Goal: Task Accomplishment & Management: Use online tool/utility

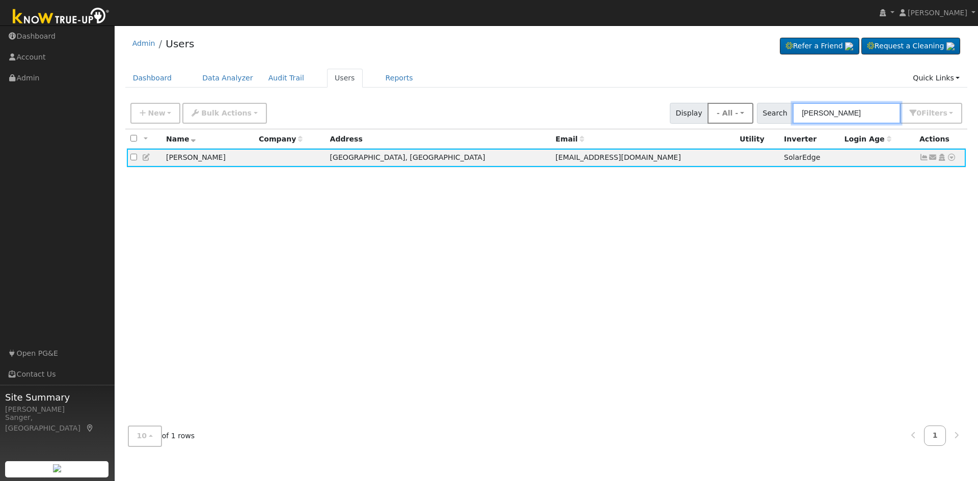
drag, startPoint x: 875, startPoint y: 114, endPoint x: 740, endPoint y: 114, distance: 135.5
click at [740, 114] on div "New Add User Quick Add Quick Connect Quick Convert Lead Bulk Actions Send Email…" at bounding box center [546, 111] width 836 height 24
paste input "Wayne Allen"
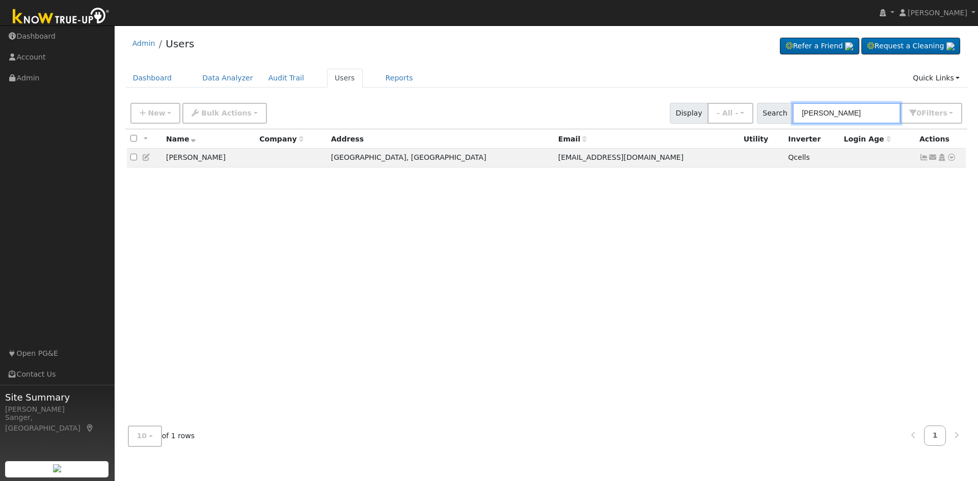
type input "Wayne Allen"
drag, startPoint x: 856, startPoint y: 113, endPoint x: 743, endPoint y: 123, distance: 113.0
click at [746, 124] on div "New Add User Quick Add Quick Connect Quick Convert Lead Bulk Actions Send Email…" at bounding box center [546, 111] width 836 height 24
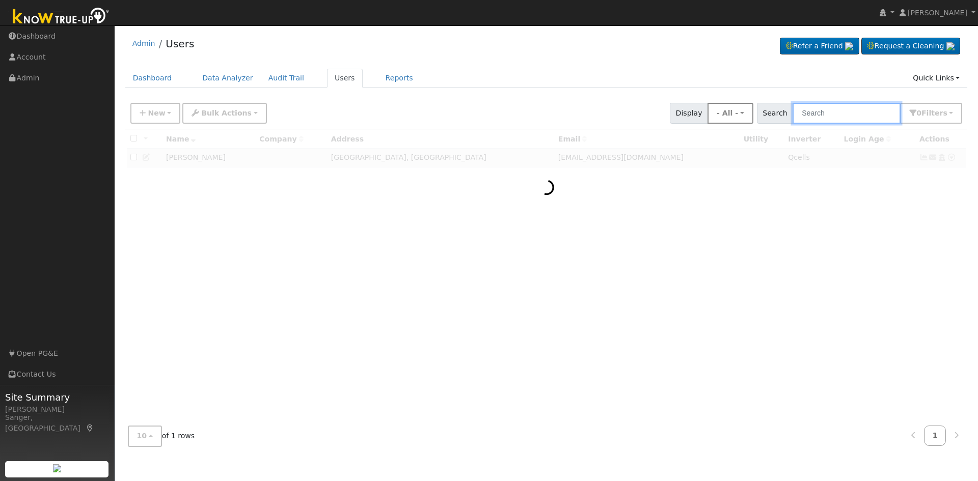
paste input "Oceguera"
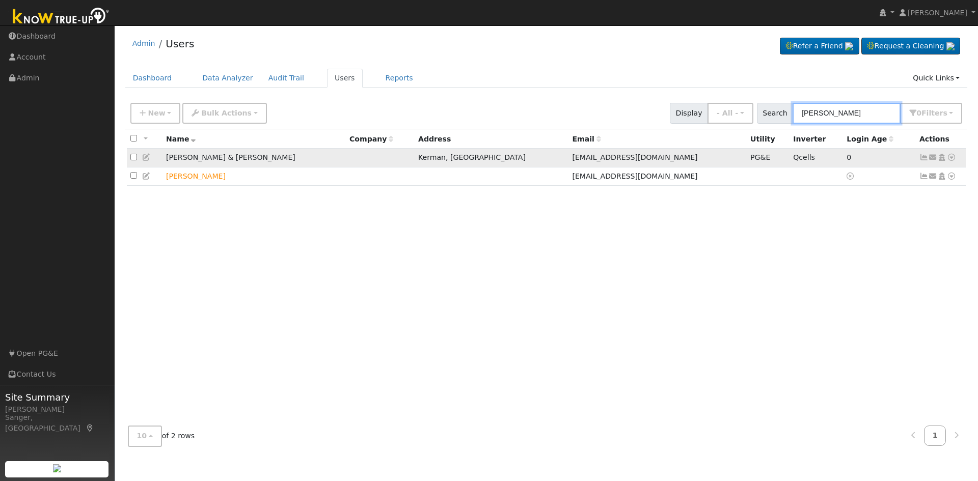
type input "Oceguera"
click at [949, 158] on icon at bounding box center [951, 157] width 9 height 7
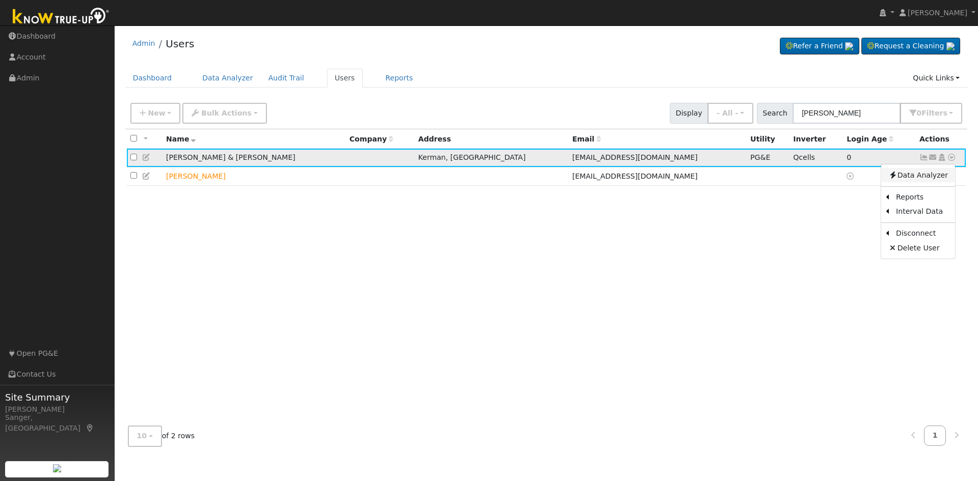
click at [905, 178] on link "Data Analyzer" at bounding box center [918, 175] width 74 height 14
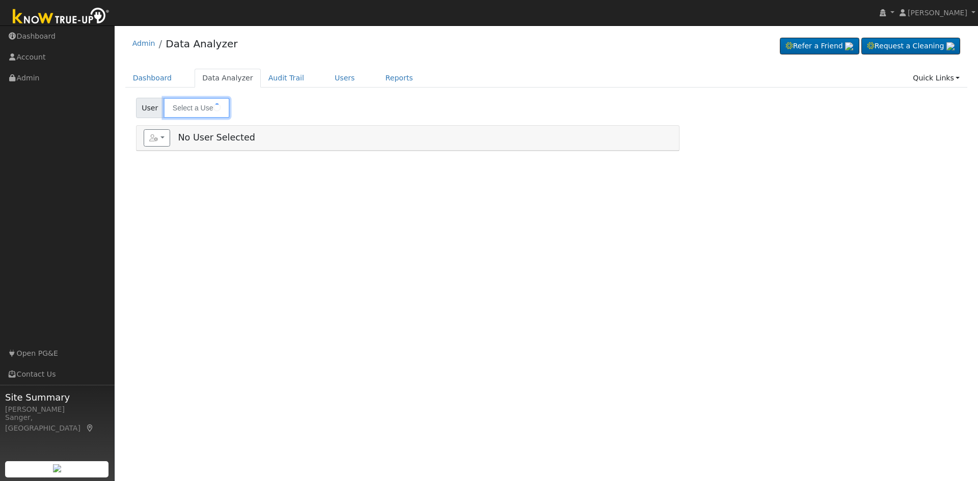
type input "[PERSON_NAME] & [PERSON_NAME]"
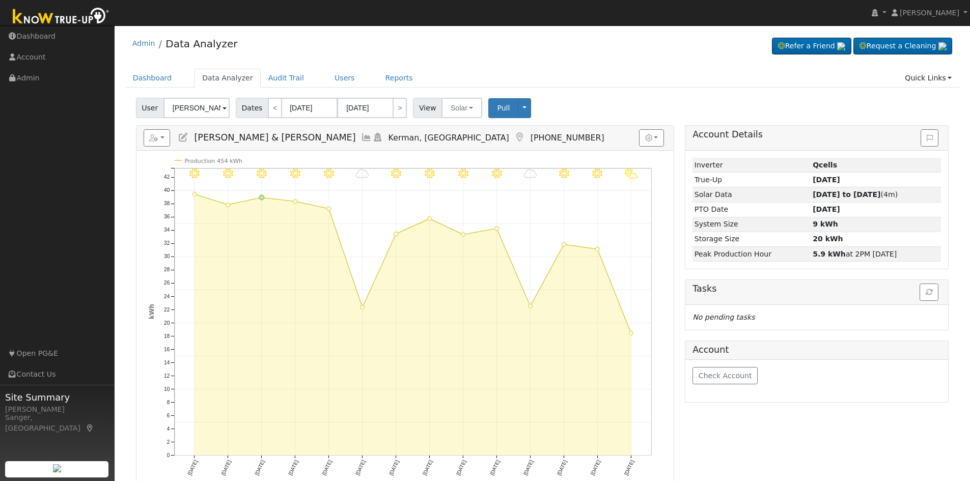
click at [361, 137] on icon at bounding box center [366, 137] width 11 height 9
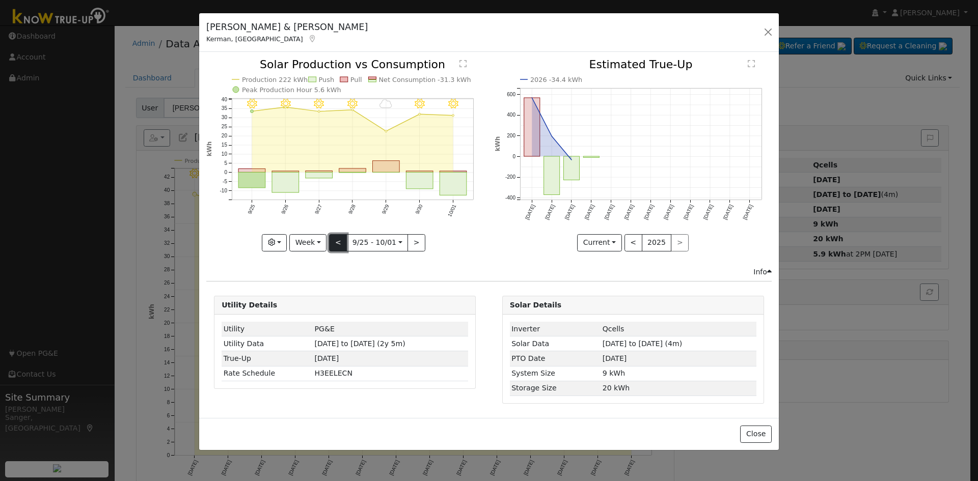
click at [340, 242] on button "<" at bounding box center [338, 242] width 18 height 17
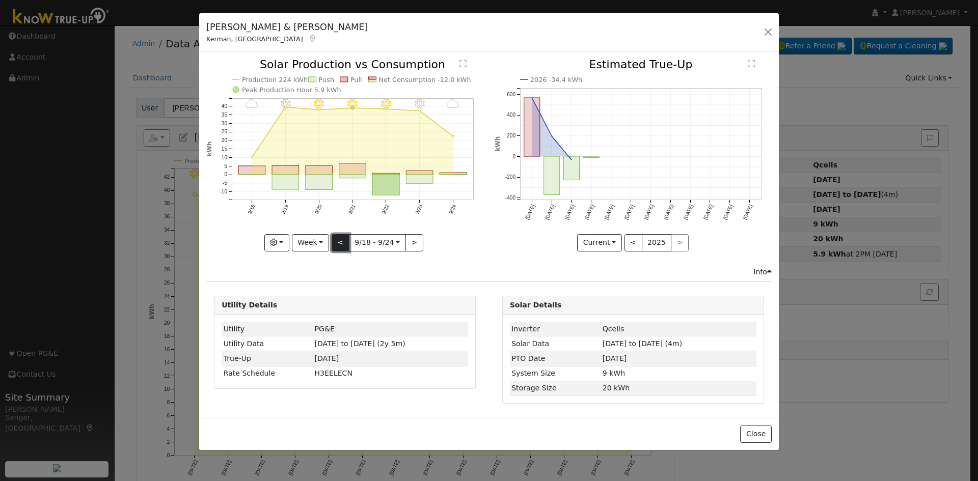
click at [340, 242] on button "<" at bounding box center [341, 242] width 18 height 17
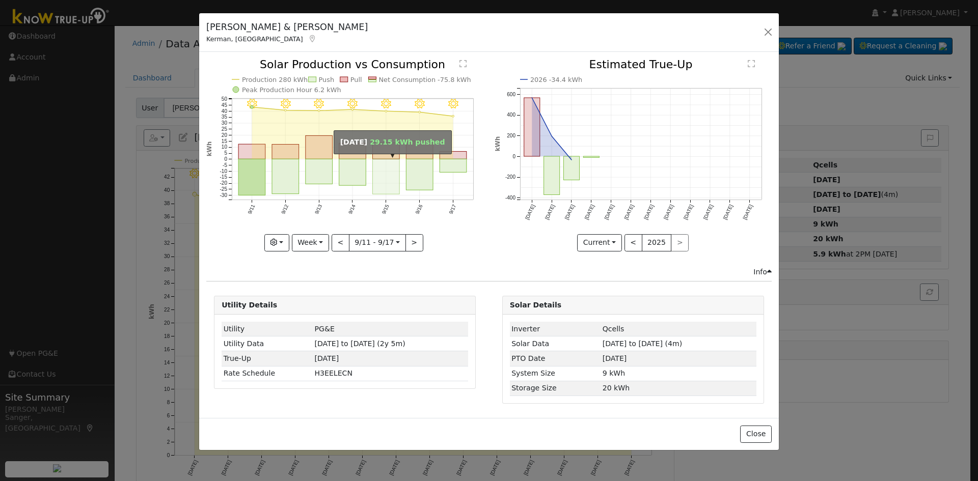
click at [382, 190] on rect "onclick=""" at bounding box center [386, 176] width 27 height 35
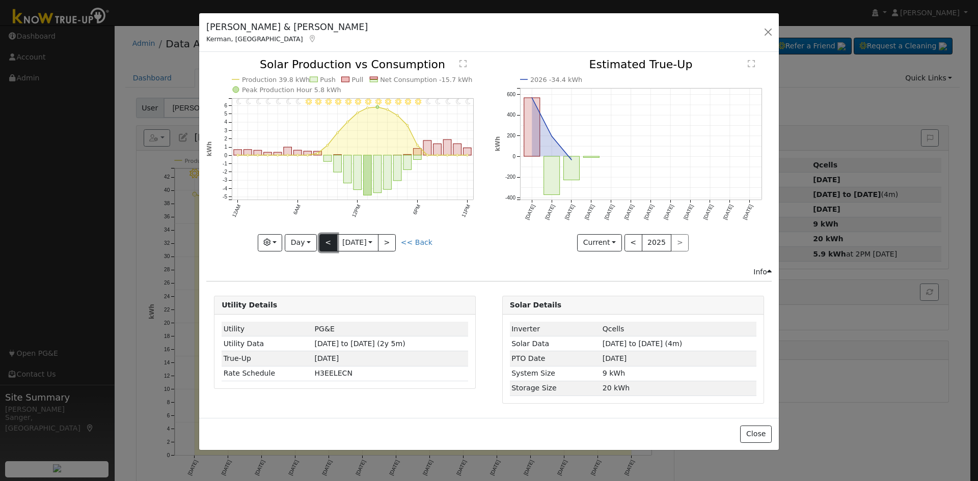
click at [322, 242] on button "<" at bounding box center [328, 242] width 18 height 17
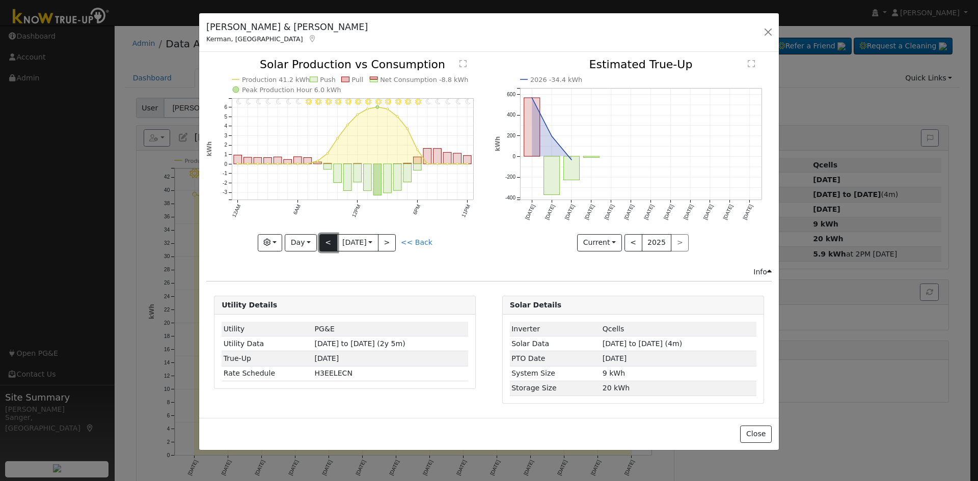
click at [322, 242] on button "<" at bounding box center [328, 242] width 18 height 17
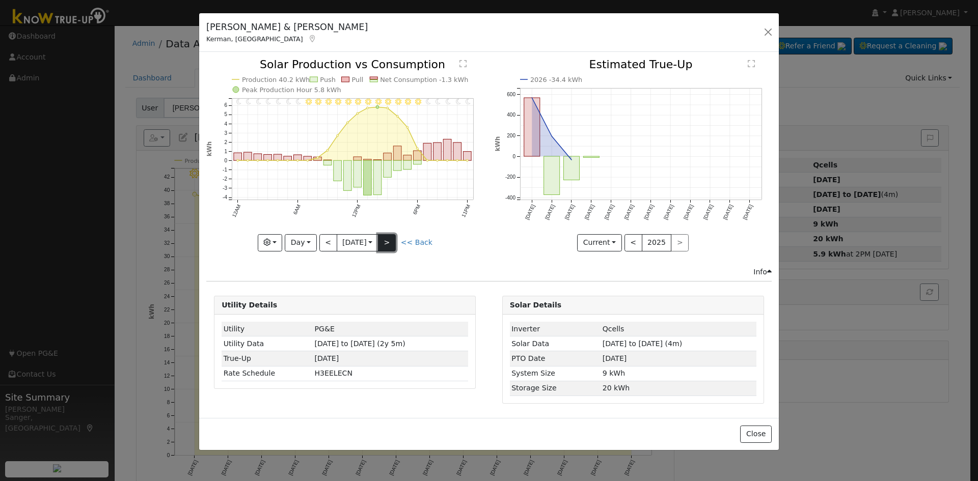
click at [388, 244] on button ">" at bounding box center [387, 242] width 18 height 17
click at [387, 243] on button ">" at bounding box center [387, 242] width 18 height 17
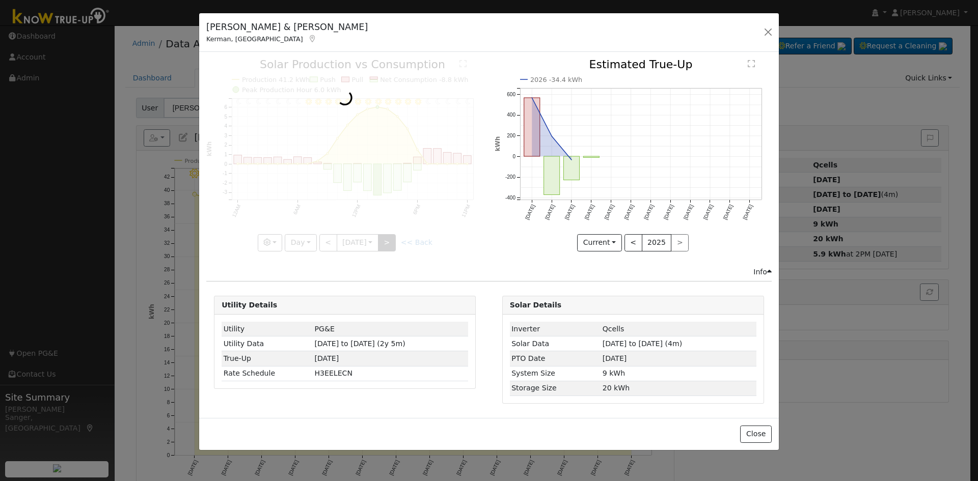
click at [387, 243] on div at bounding box center [344, 155] width 277 height 192
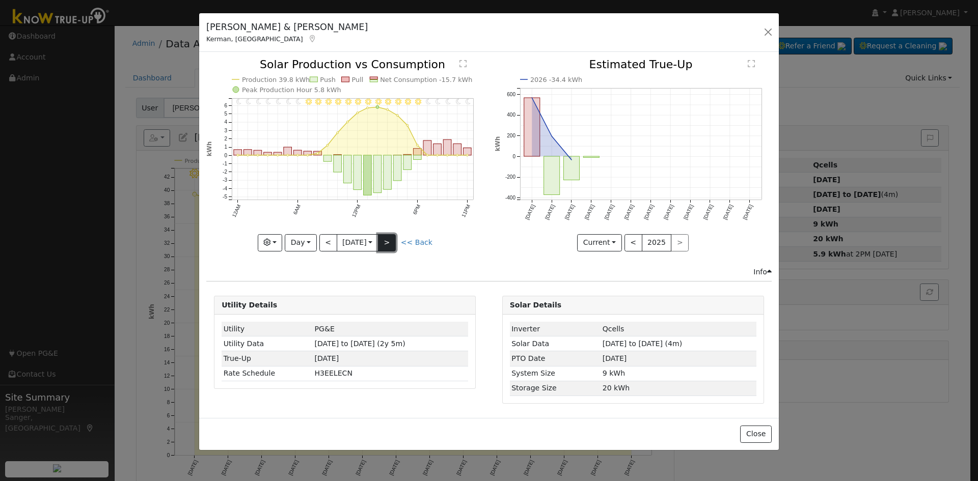
click at [387, 243] on button ">" at bounding box center [387, 242] width 18 height 17
click at [387, 243] on div at bounding box center [344, 155] width 277 height 192
click at [387, 243] on button ">" at bounding box center [387, 242] width 18 height 17
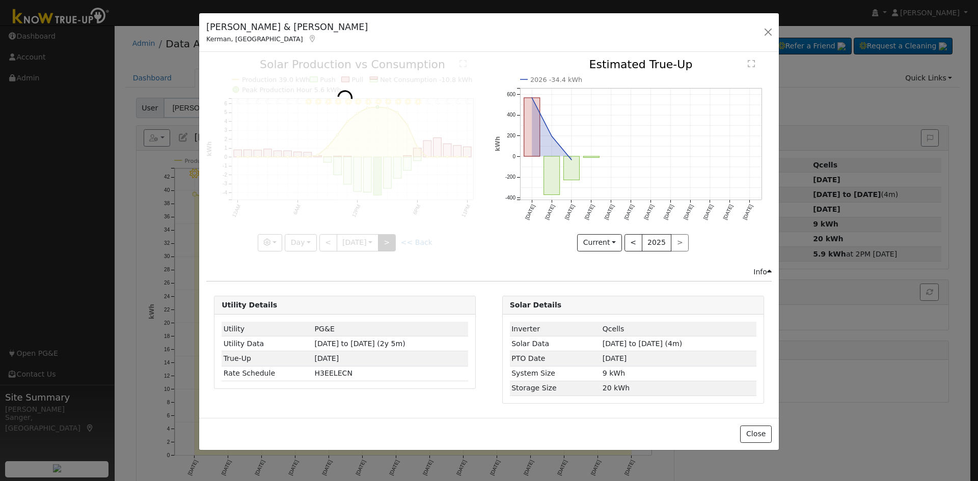
click at [387, 243] on div at bounding box center [344, 155] width 277 height 192
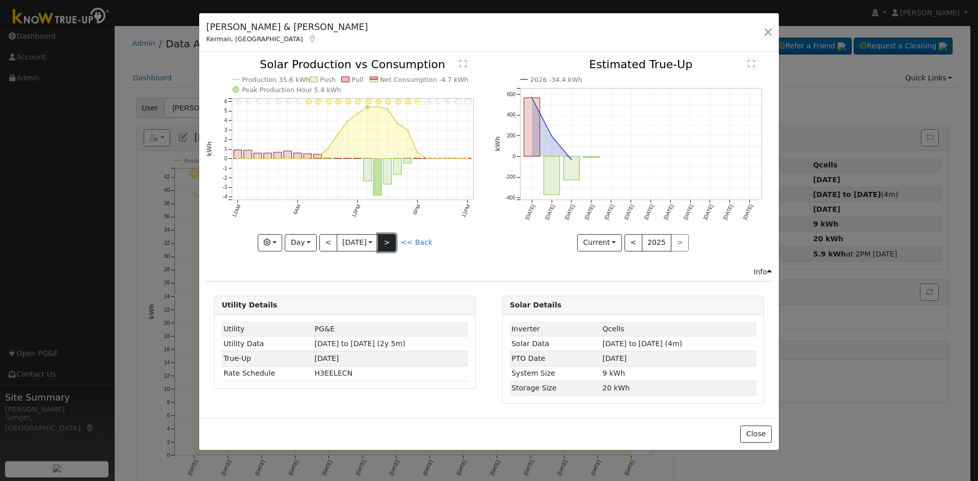
click at [387, 243] on button ">" at bounding box center [387, 242] width 18 height 17
type input "[DATE]"
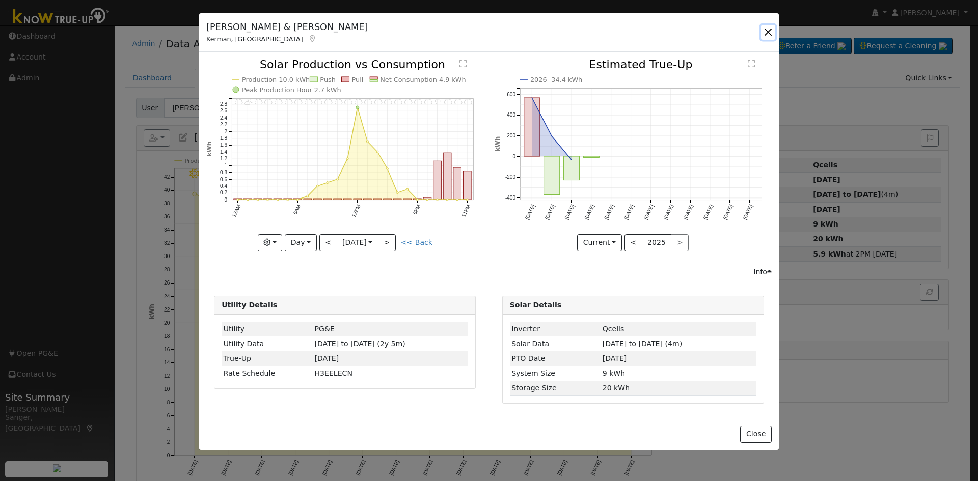
click at [765, 31] on button "button" at bounding box center [768, 32] width 14 height 14
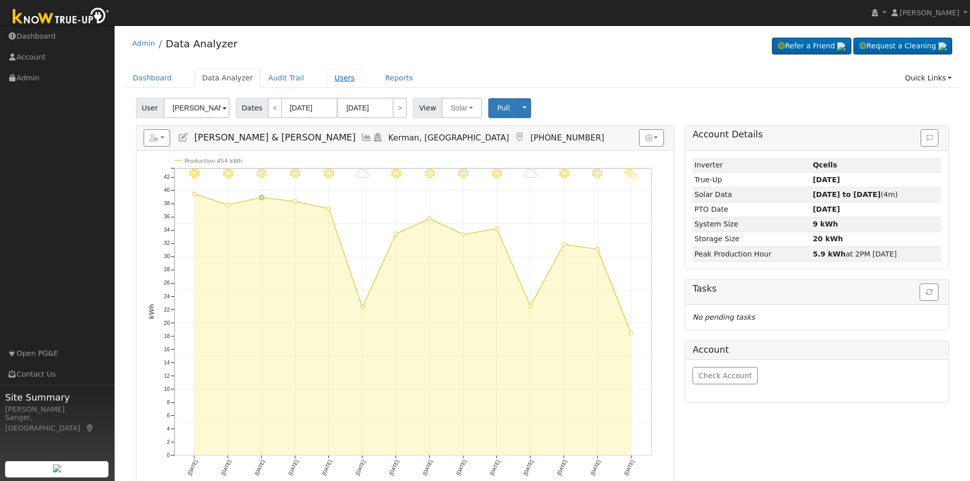
click at [335, 76] on link "Users" at bounding box center [345, 78] width 36 height 19
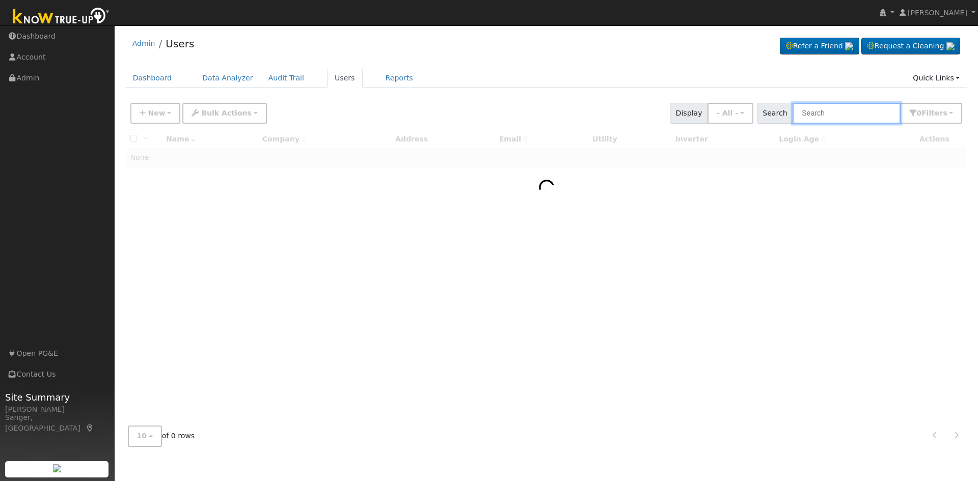
click at [824, 113] on input "text" at bounding box center [847, 113] width 108 height 21
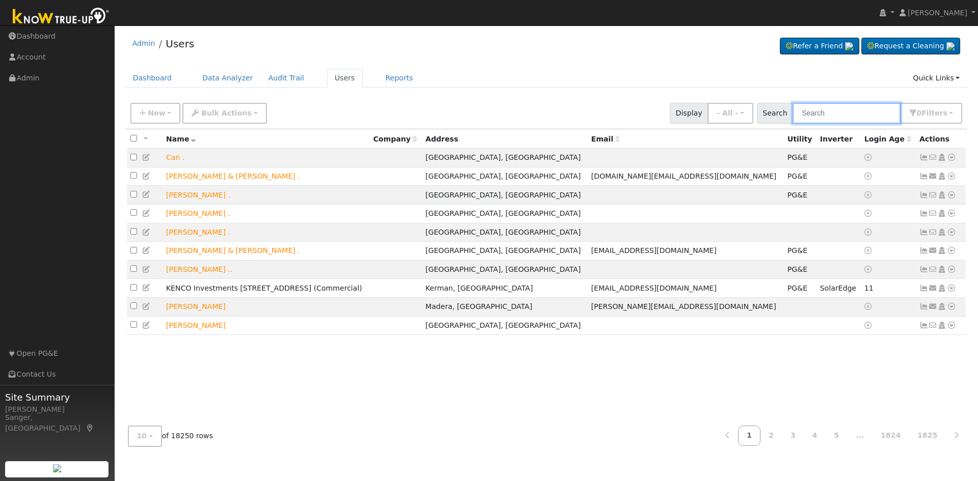
paste input "3480 West Celeste Avenue"
type input "3480 West Celeste Avenue"
type input "h"
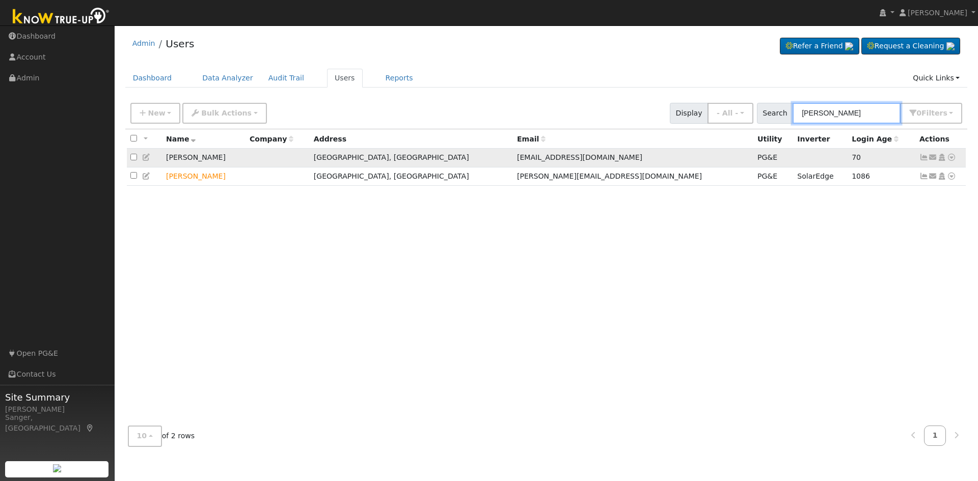
type input "john gomez"
click at [923, 158] on icon at bounding box center [923, 157] width 9 height 7
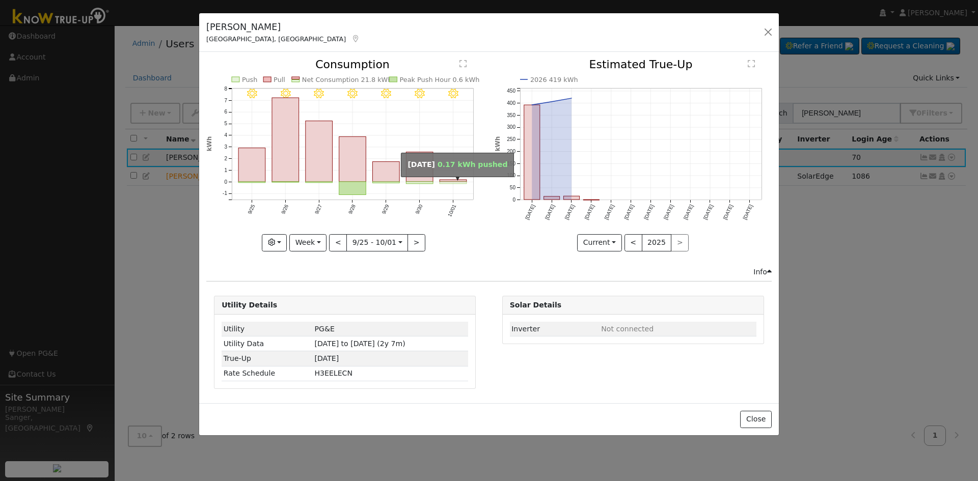
click at [459, 183] on rect "onclick=""" at bounding box center [453, 183] width 27 height 2
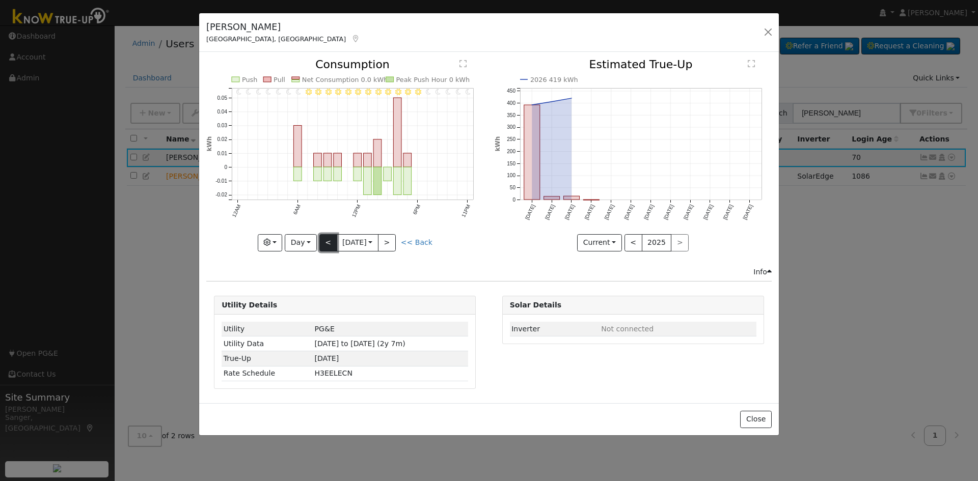
click at [320, 240] on button "<" at bounding box center [328, 242] width 18 height 17
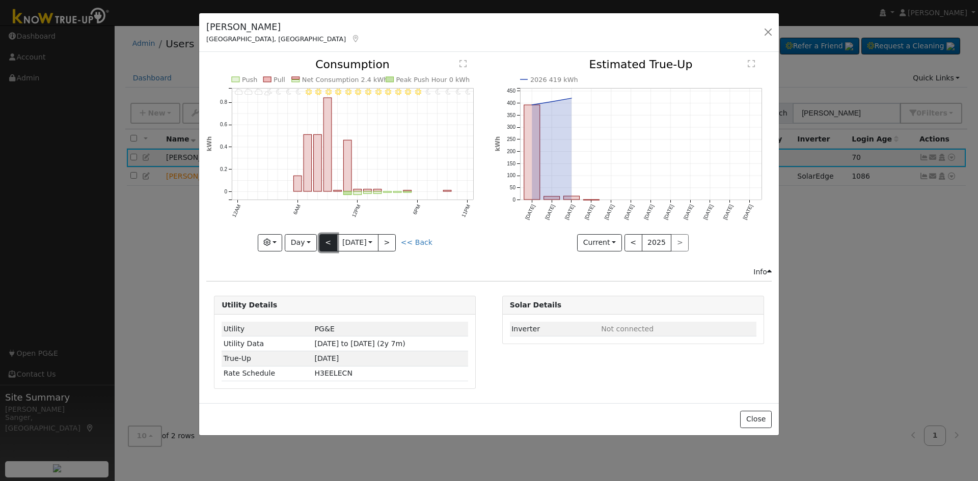
click at [320, 240] on button "<" at bounding box center [328, 242] width 18 height 17
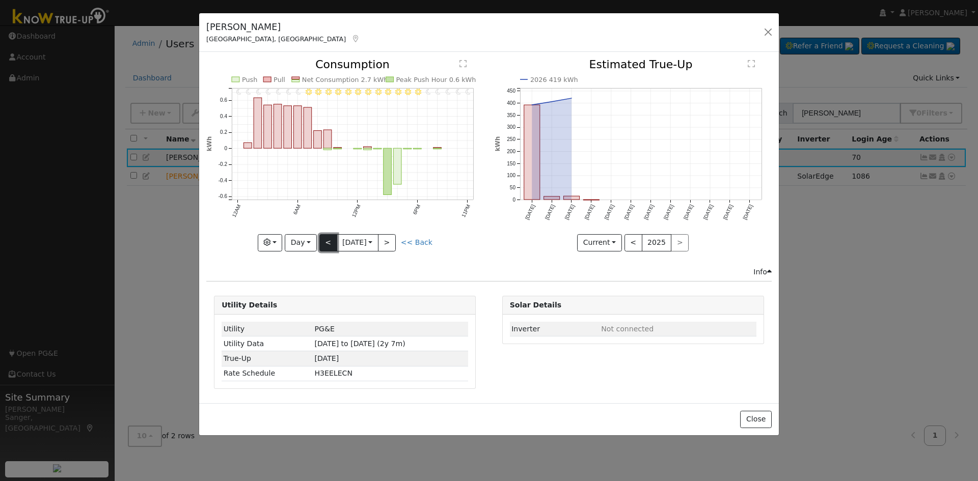
click at [320, 240] on button "<" at bounding box center [328, 242] width 18 height 17
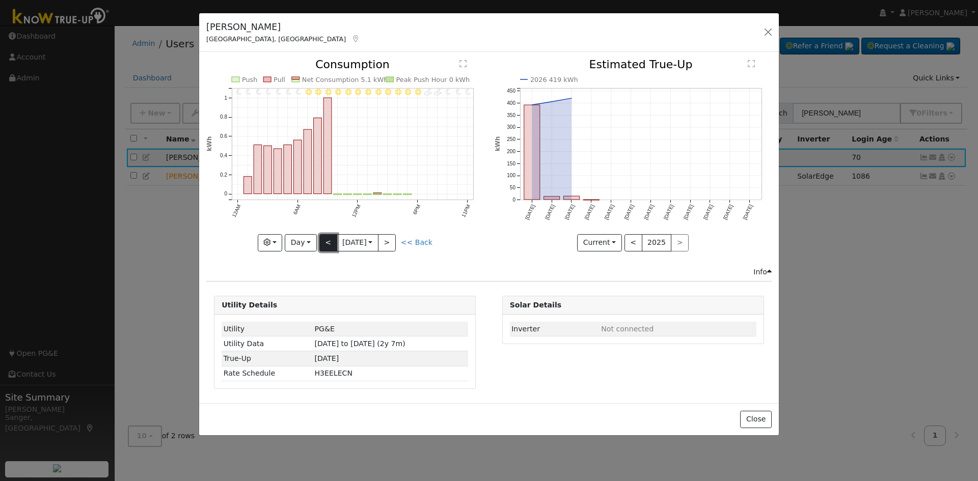
click at [320, 240] on button "<" at bounding box center [328, 242] width 18 height 17
type input "2025-09-26"
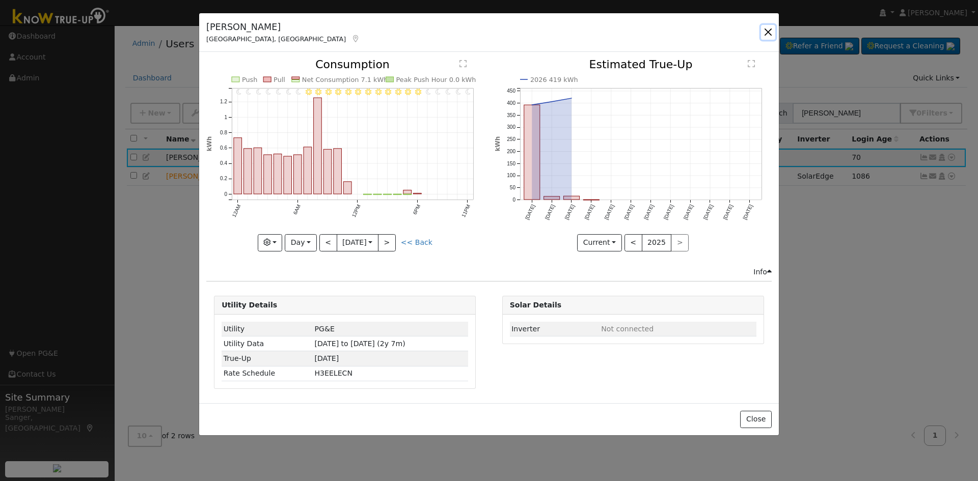
click at [767, 30] on button "button" at bounding box center [768, 32] width 14 height 14
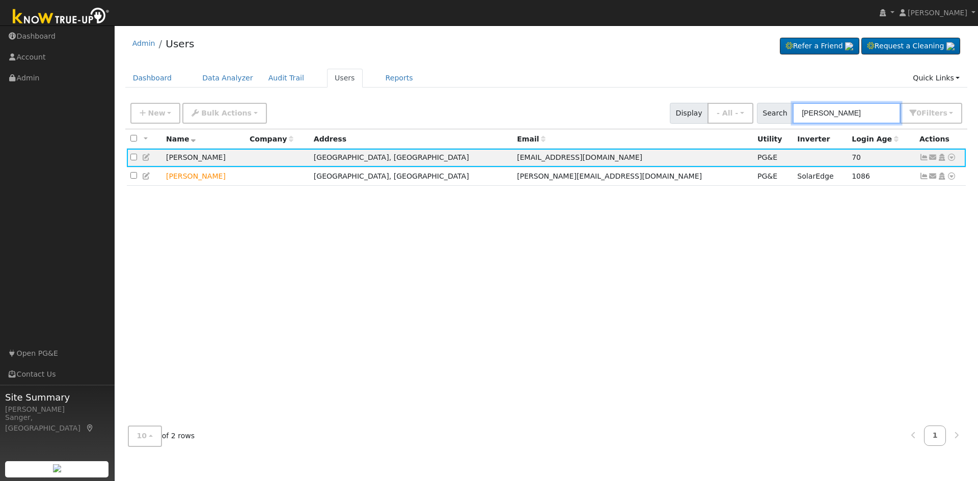
drag, startPoint x: 854, startPoint y: 114, endPoint x: 767, endPoint y: 114, distance: 86.6
click at [767, 114] on div "Search john gomez 0 Filter s My accounts Role Show - All - Show Leads Admin Bil…" at bounding box center [860, 113] width 206 height 21
paste input "Alan Hansen"
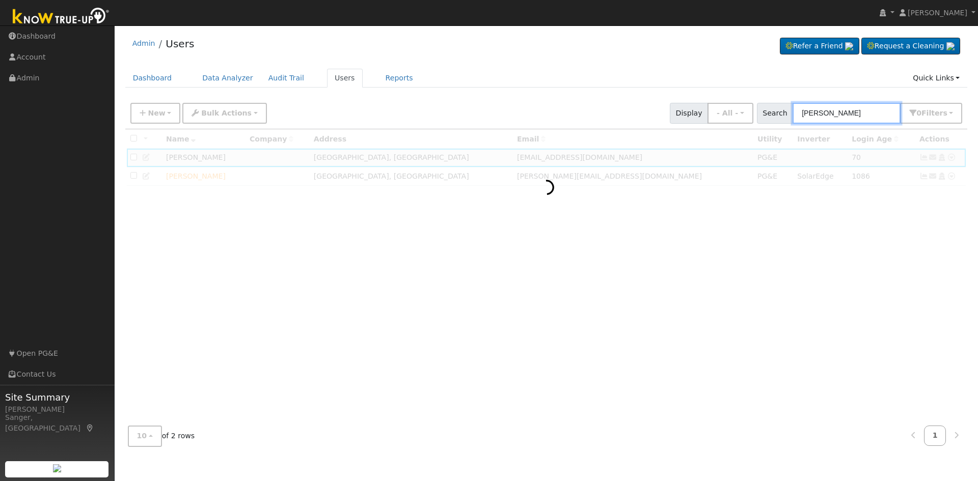
type input "Alan Hansen"
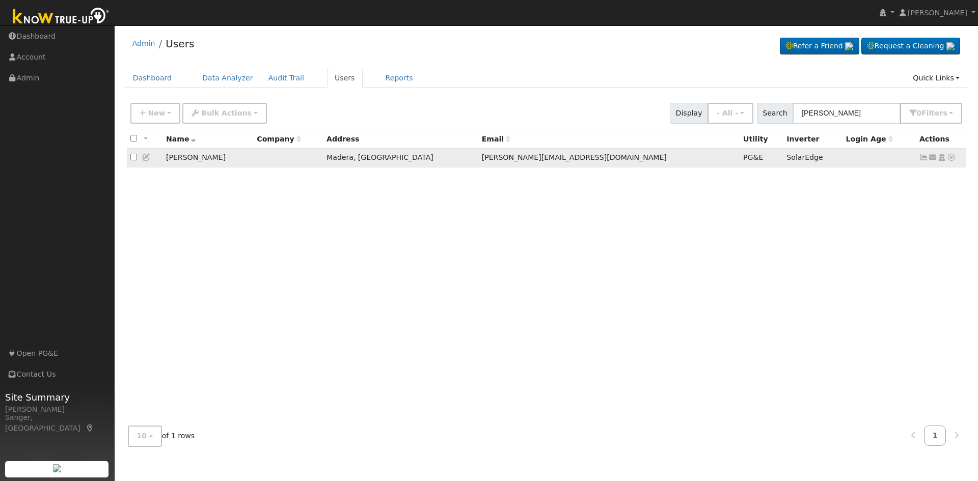
click at [923, 159] on icon at bounding box center [923, 157] width 9 height 7
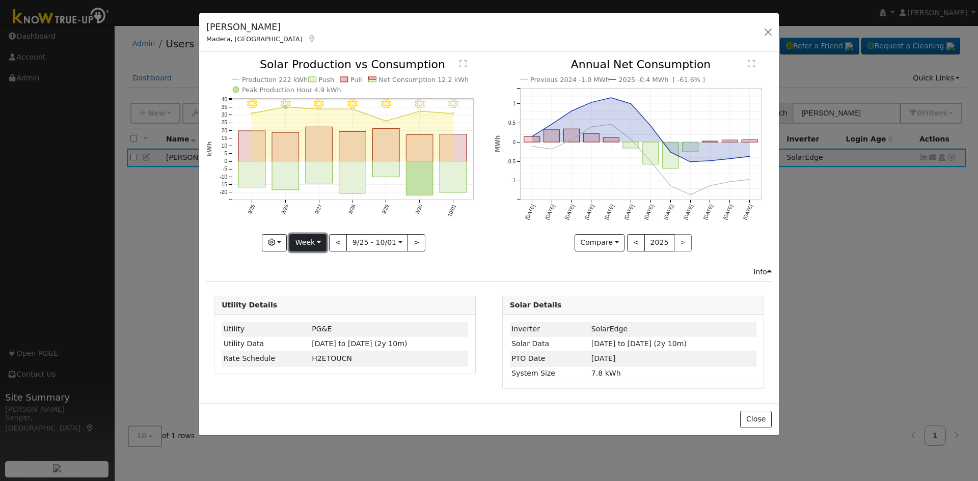
click at [307, 243] on button "Week" at bounding box center [307, 242] width 37 height 17
click at [316, 306] on link "Year" at bounding box center [325, 306] width 71 height 14
type input "2024-10-01"
